Goal: Use online tool/utility: Utilize a website feature to perform a specific function

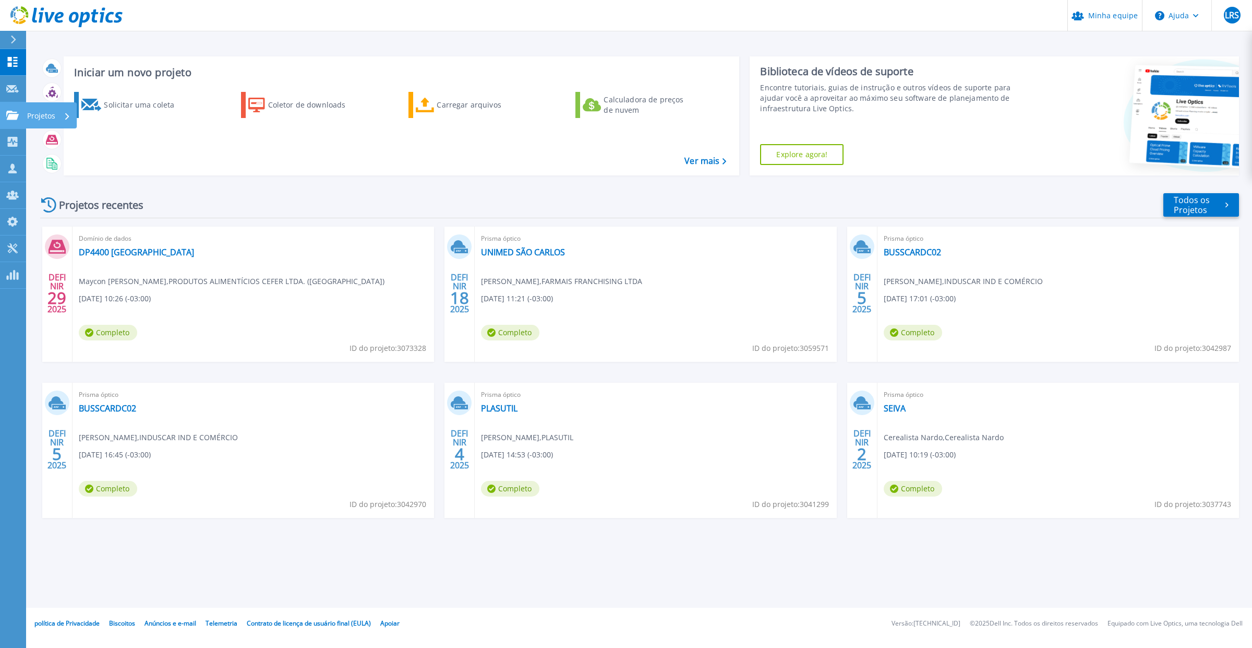
click at [8, 116] on icon at bounding box center [12, 115] width 13 height 9
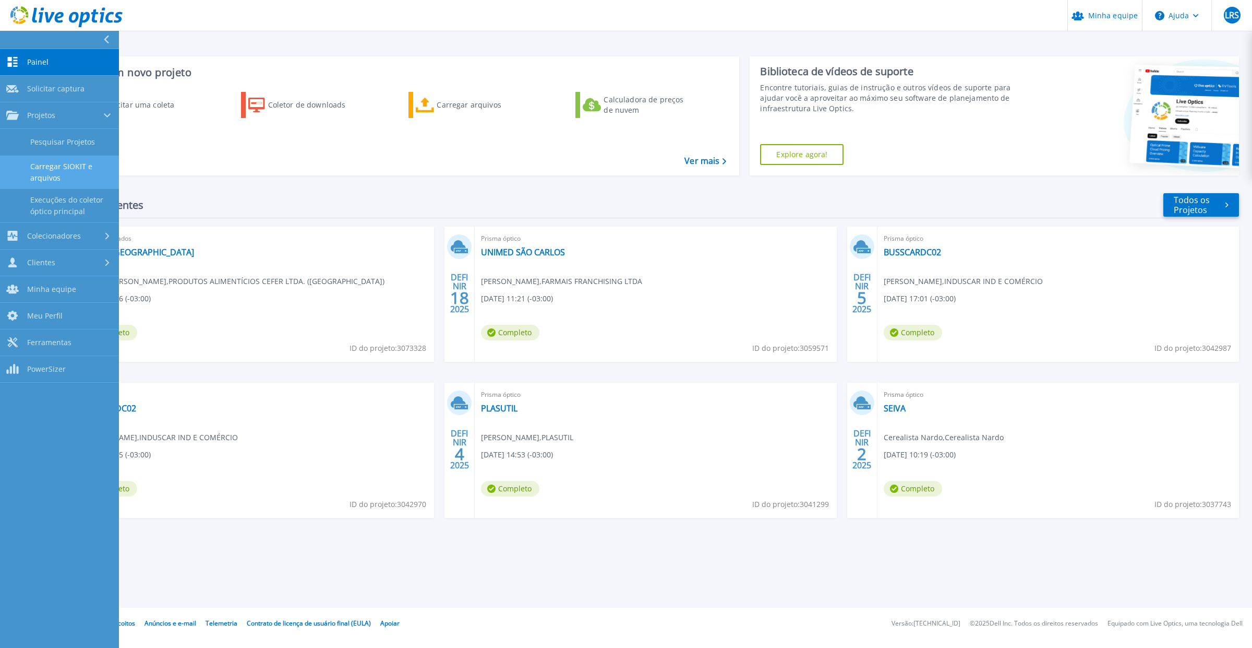
click at [25, 177] on link "Carregar SIOKIT e arquivos" at bounding box center [59, 172] width 119 height 33
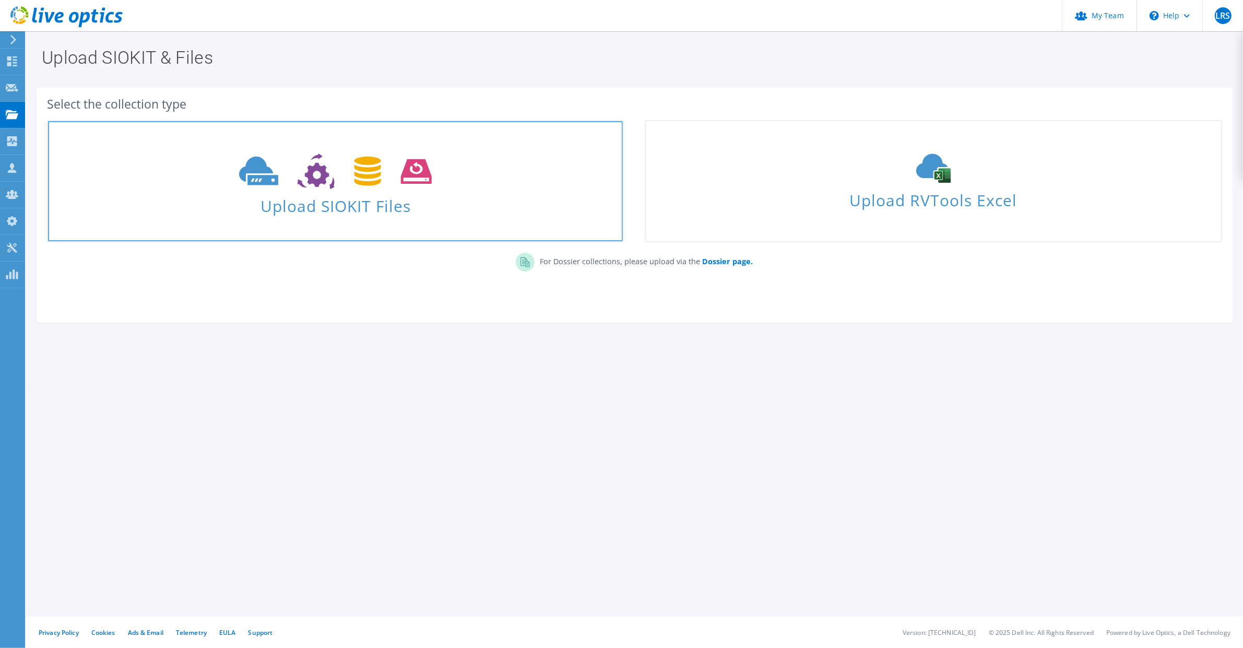
click at [304, 207] on span "Upload SIOKIT Files" at bounding box center [335, 203] width 575 height 22
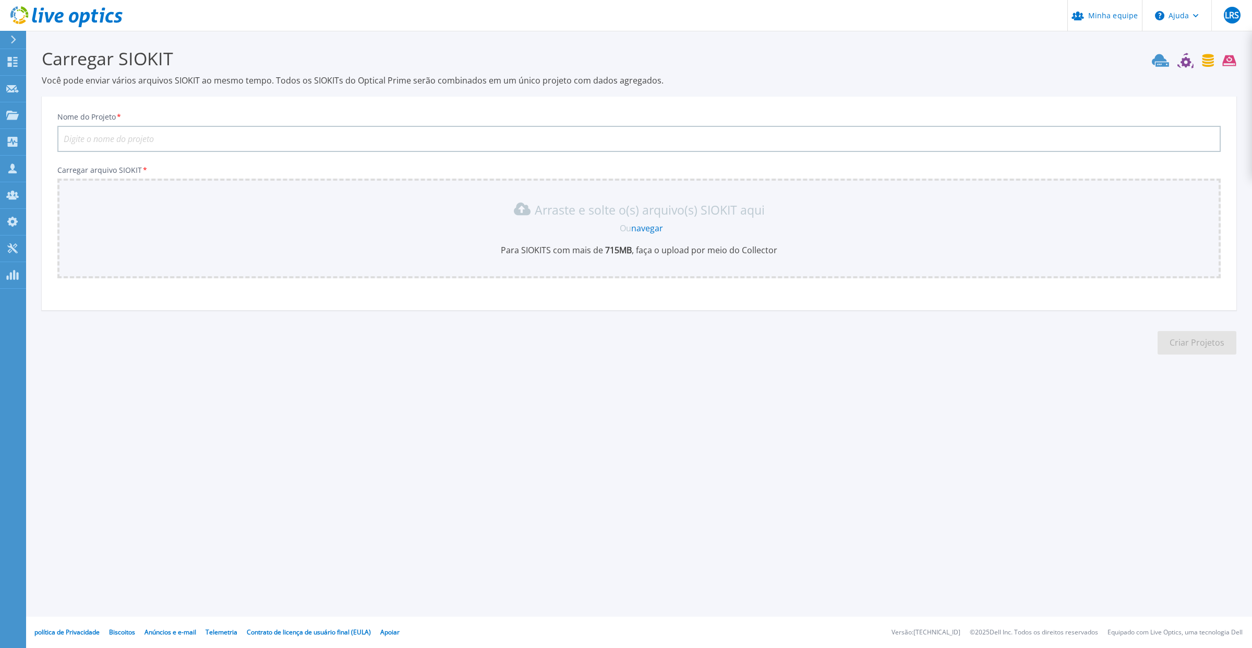
click at [652, 225] on font "navegar" at bounding box center [647, 227] width 32 height 11
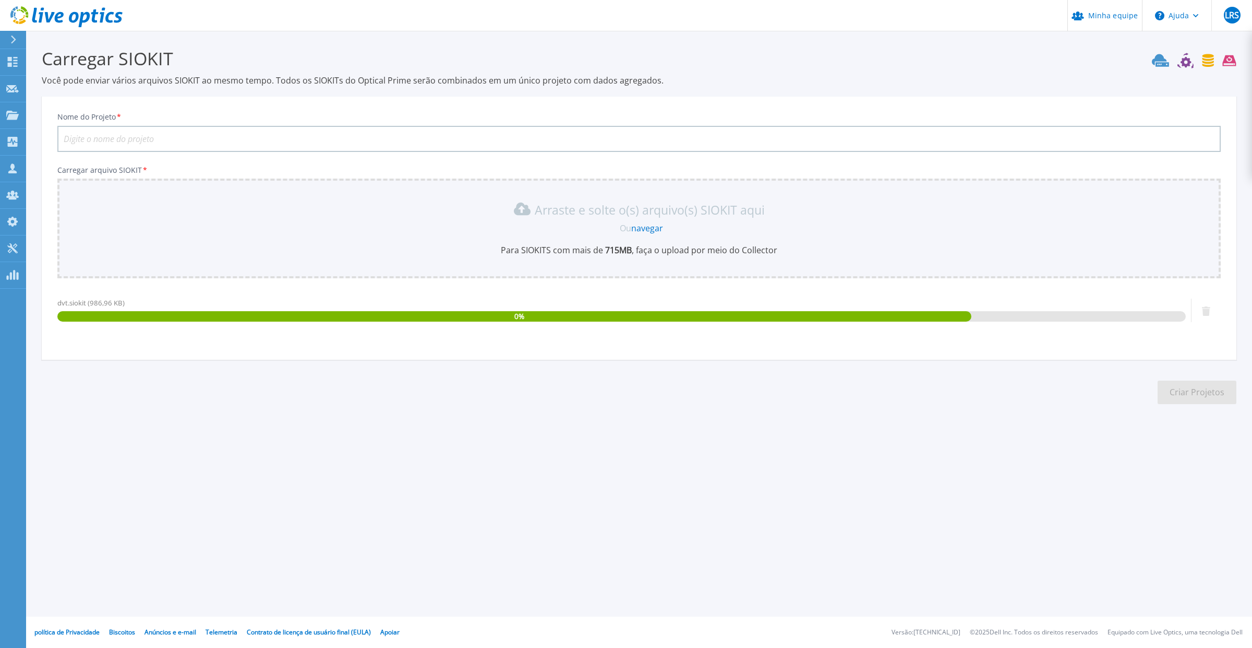
click at [153, 137] on input "Nome do Projeto *" at bounding box center [639, 139] width 1164 height 26
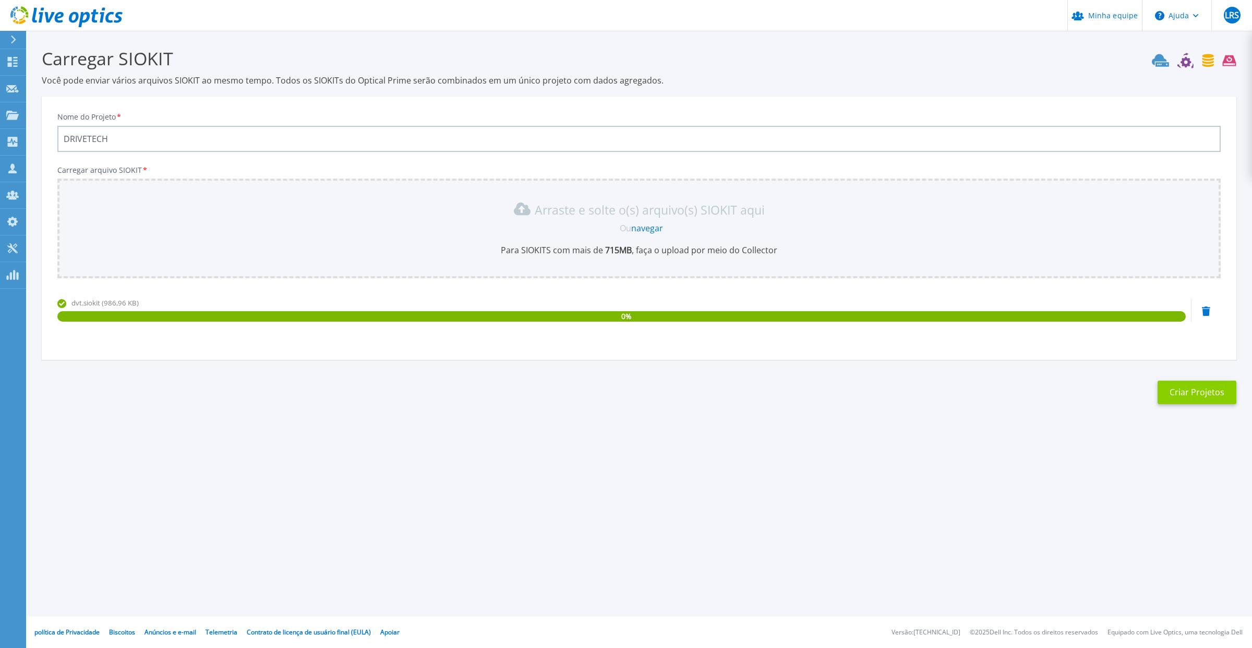
type input "DRIVETECH"
click at [1190, 390] on font "Criar Projetos" at bounding box center [1197, 391] width 55 height 11
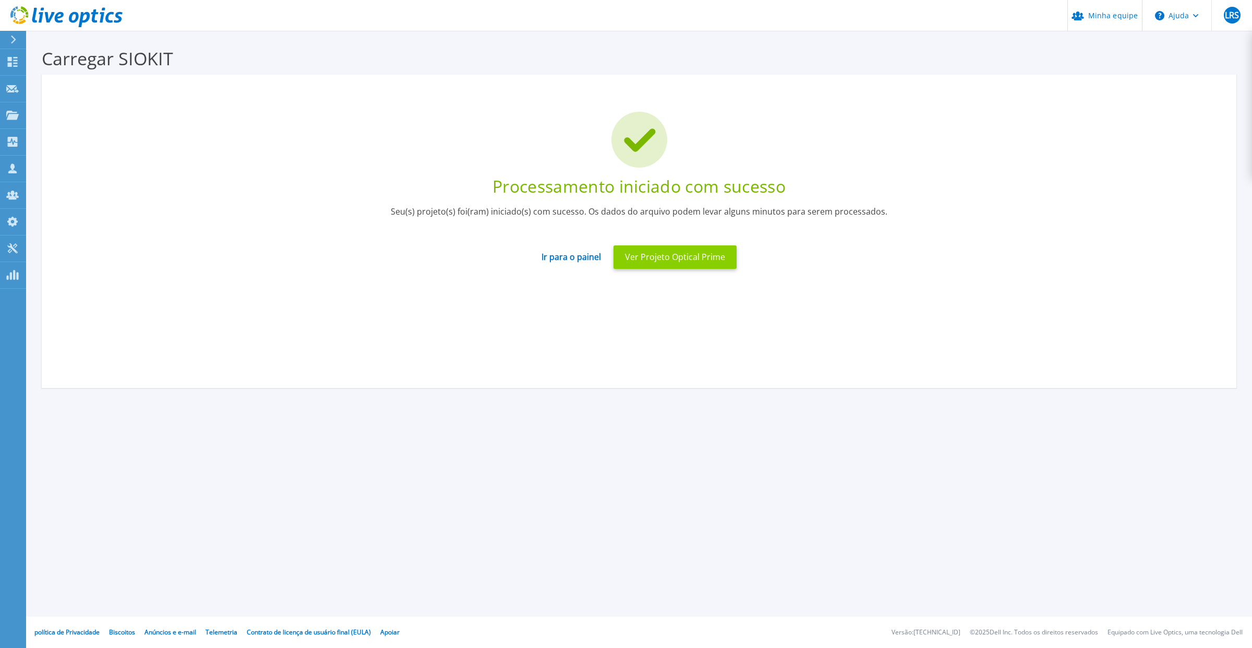
click at [676, 254] on font "Ver Projeto Optical Prime" at bounding box center [675, 256] width 100 height 11
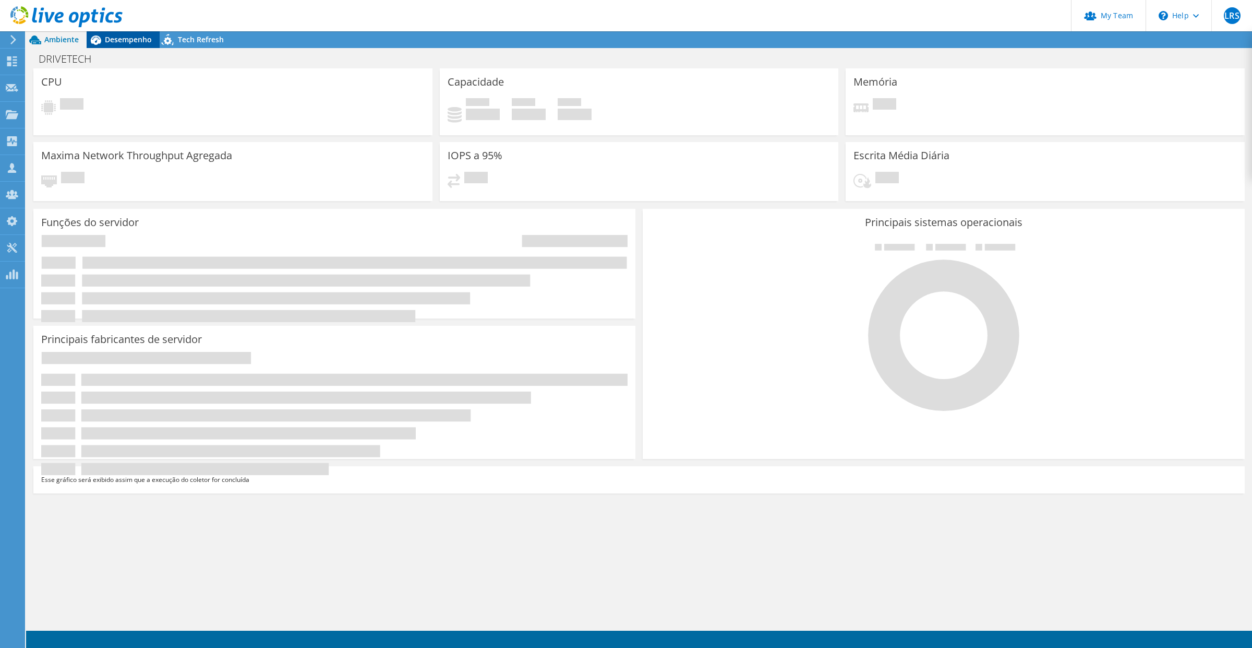
click at [114, 43] on span "Desempenho" at bounding box center [128, 39] width 47 height 10
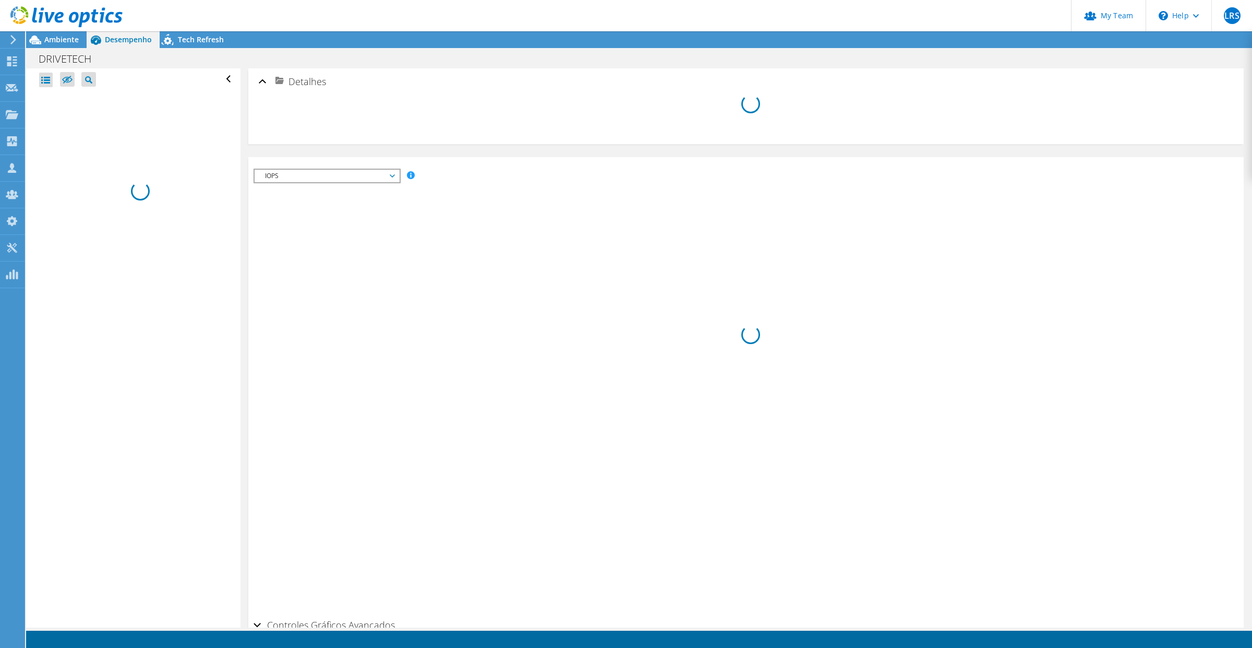
click at [93, 37] on icon at bounding box center [96, 39] width 10 height 9
click at [68, 35] on span "Ambiente" at bounding box center [61, 39] width 34 height 10
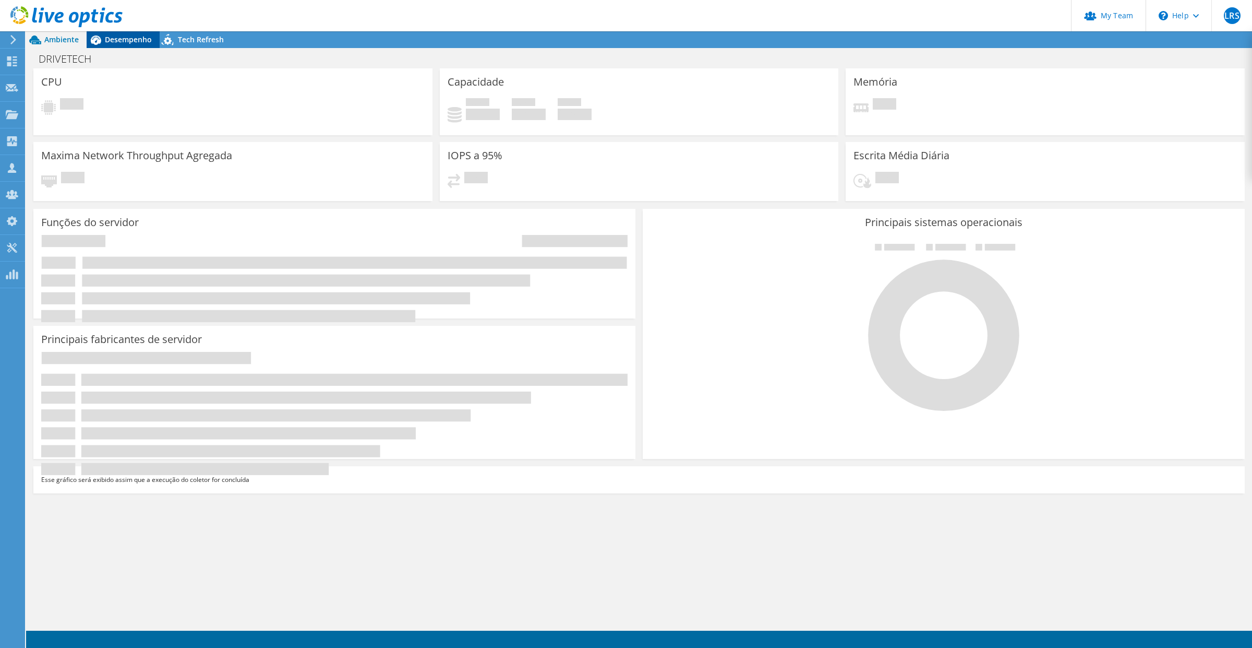
click at [116, 38] on span "Desempenho" at bounding box center [128, 39] width 47 height 10
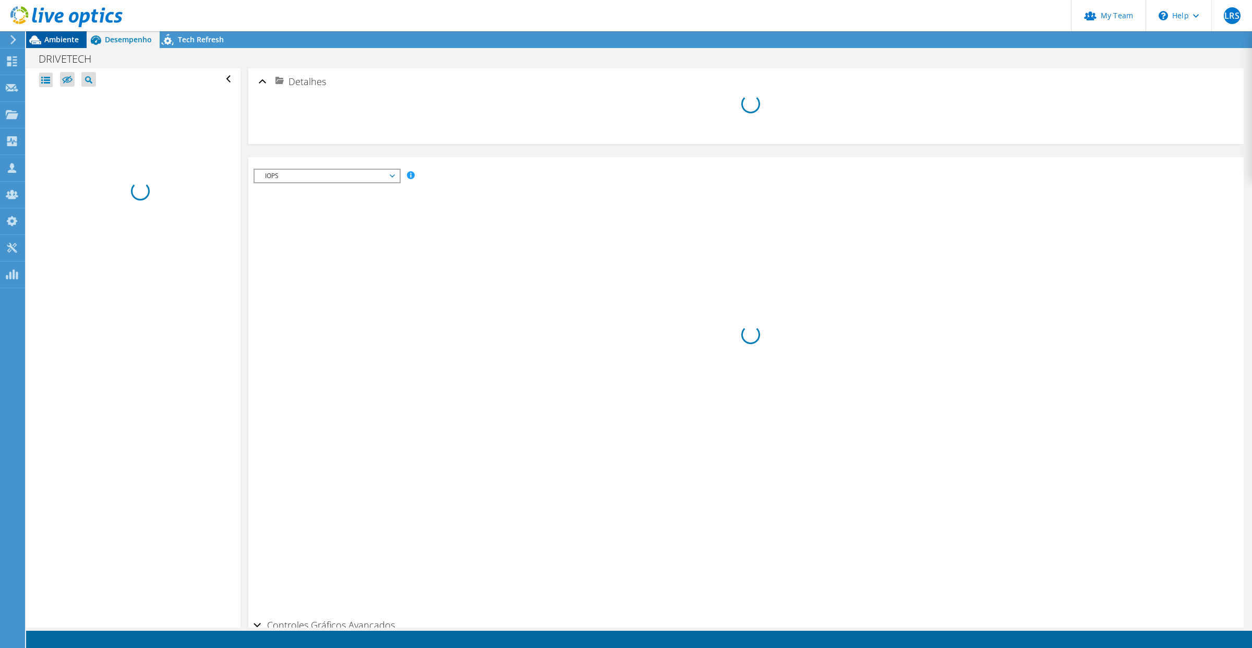
click at [69, 37] on span "Ambiente" at bounding box center [61, 39] width 34 height 10
